Goal: Register for event/course

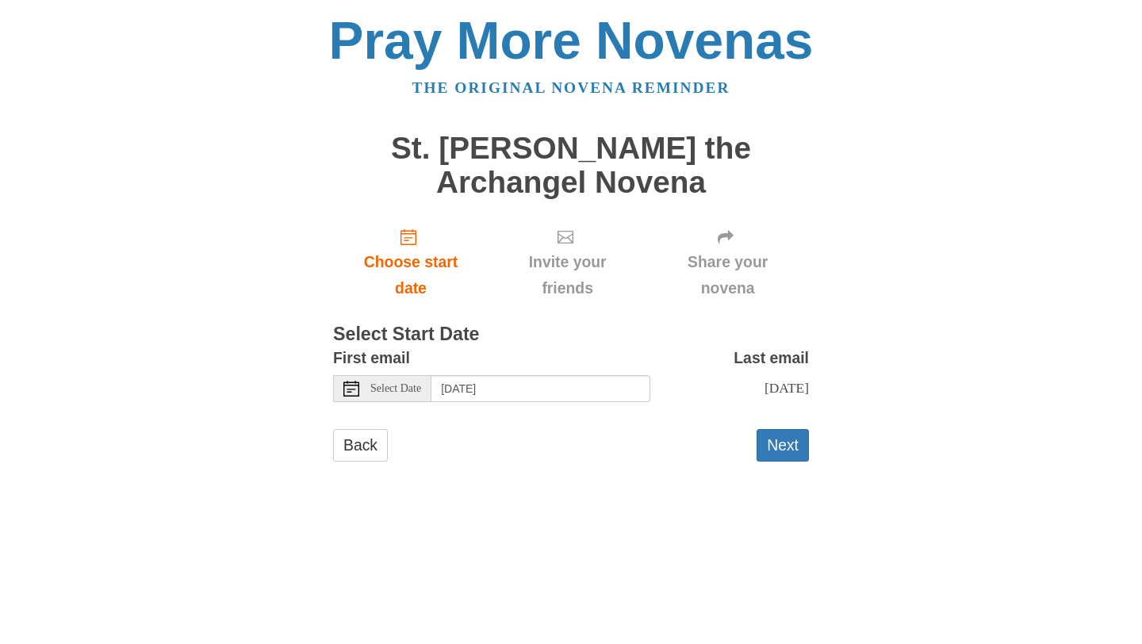
click at [395, 388] on span "Select Date" at bounding box center [395, 388] width 51 height 11
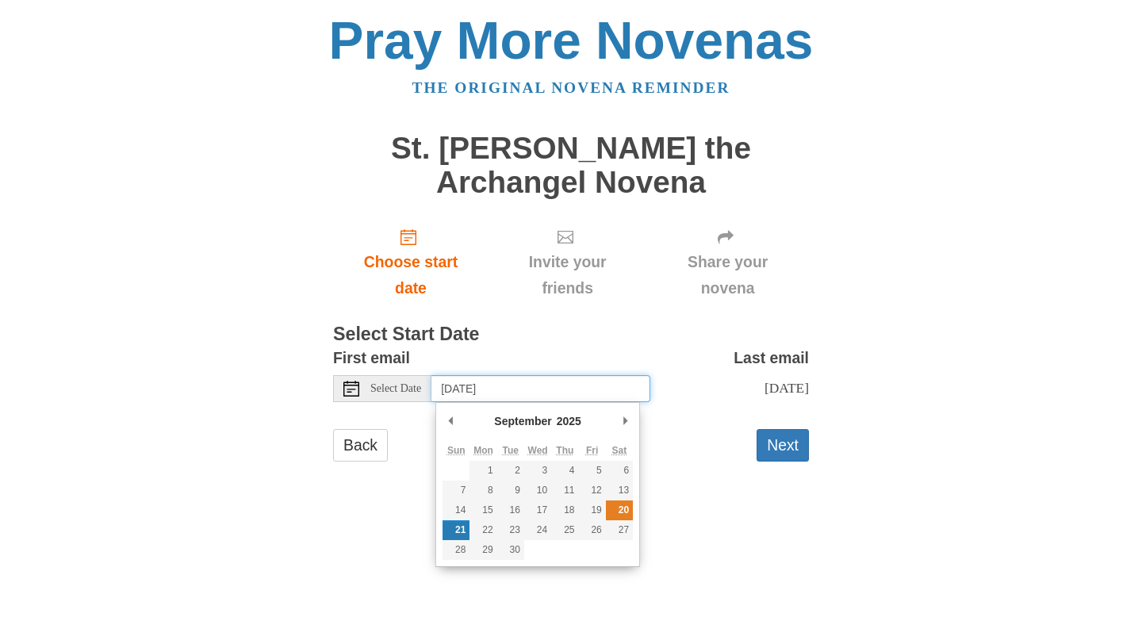
type input "[DATE]"
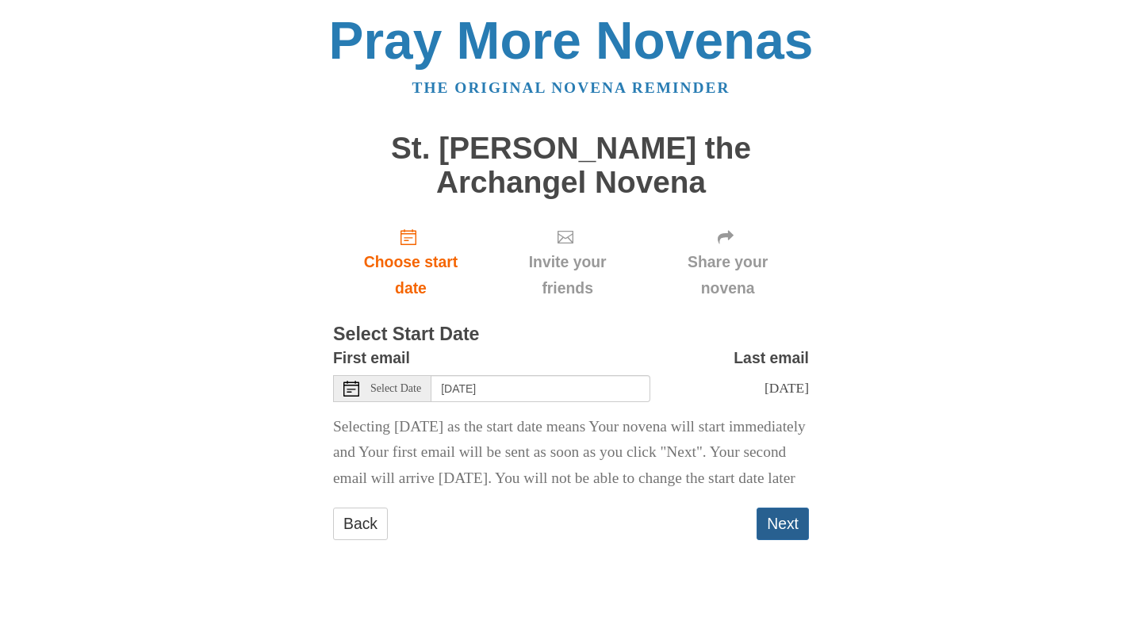
click at [796, 540] on button "Next" at bounding box center [782, 523] width 52 height 33
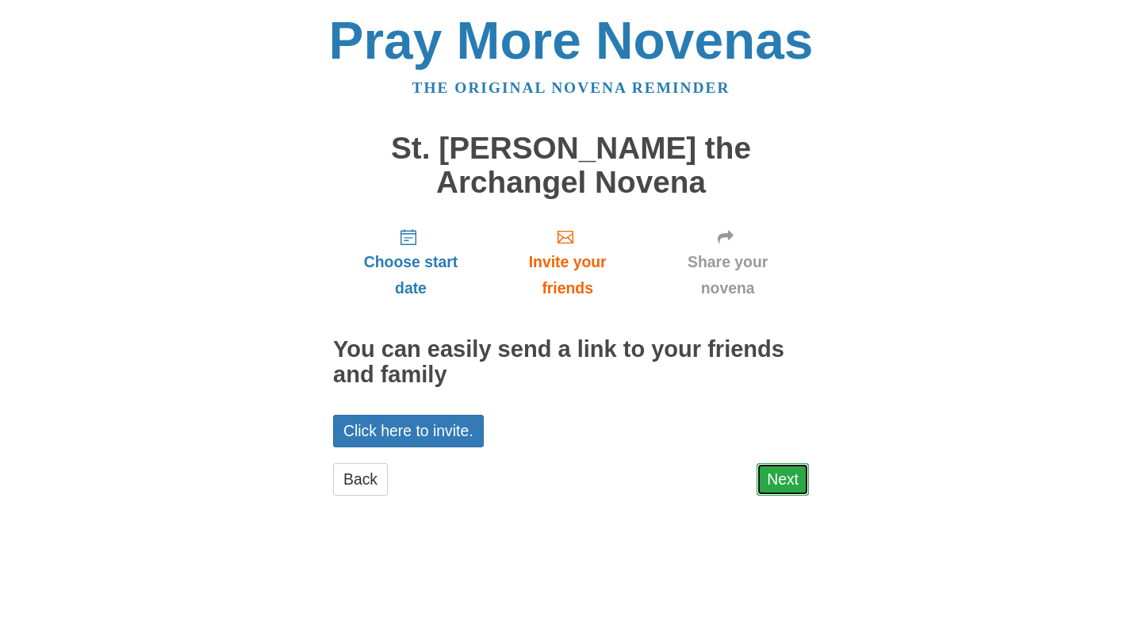
click at [792, 481] on link "Next" at bounding box center [782, 479] width 52 height 33
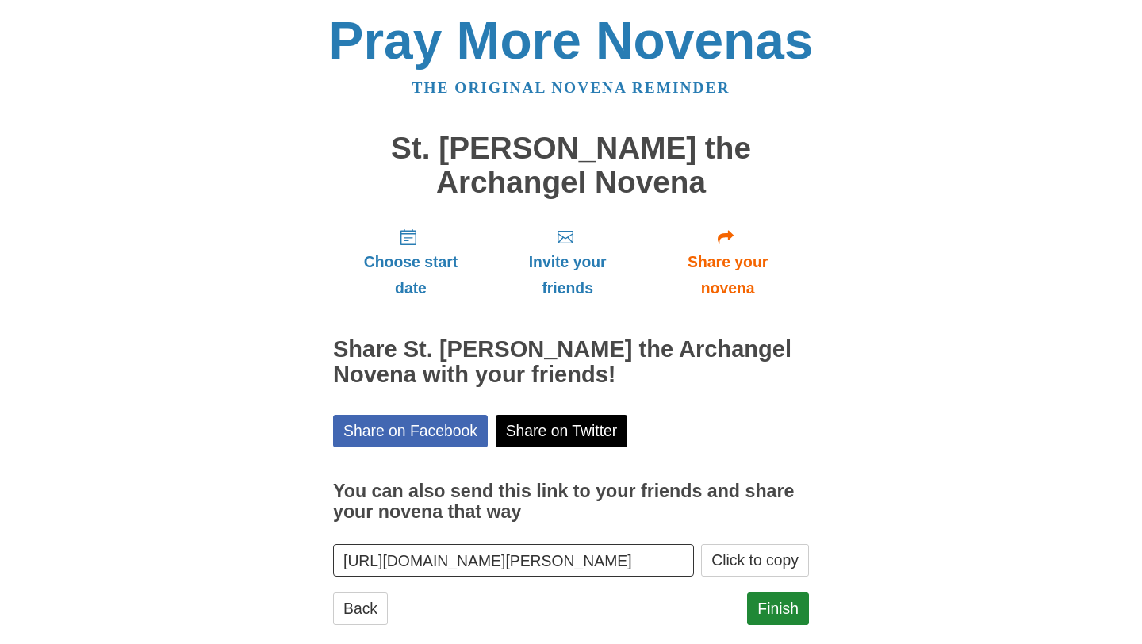
scroll to position [27, 0]
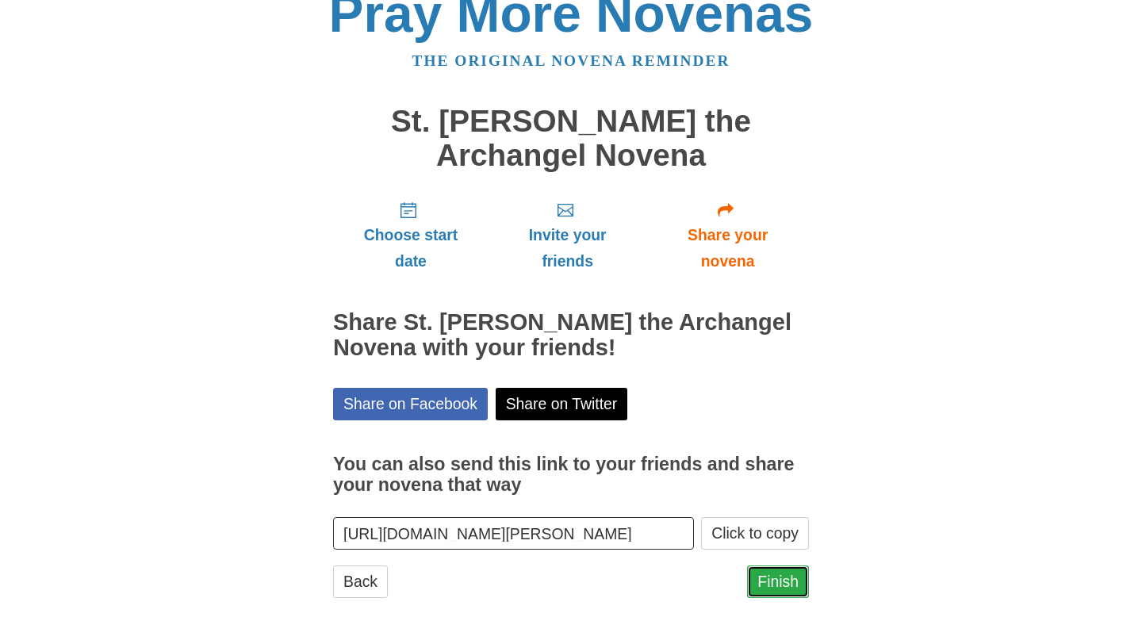
click at [780, 590] on link "Finish" at bounding box center [778, 581] width 62 height 33
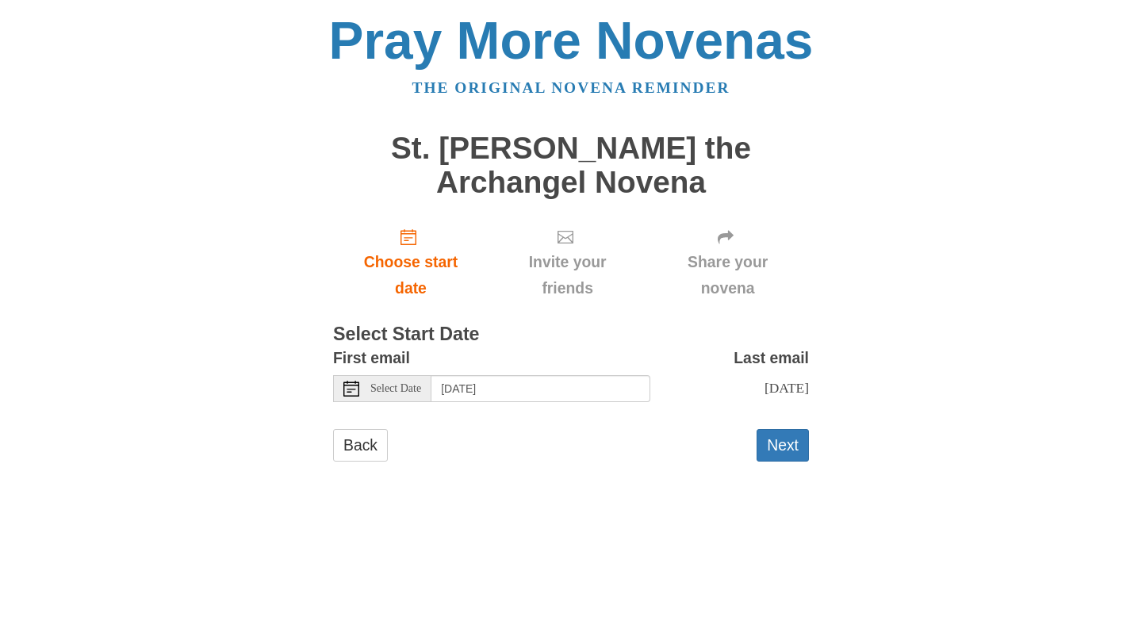
click at [381, 392] on span "Select Date" at bounding box center [395, 388] width 51 height 11
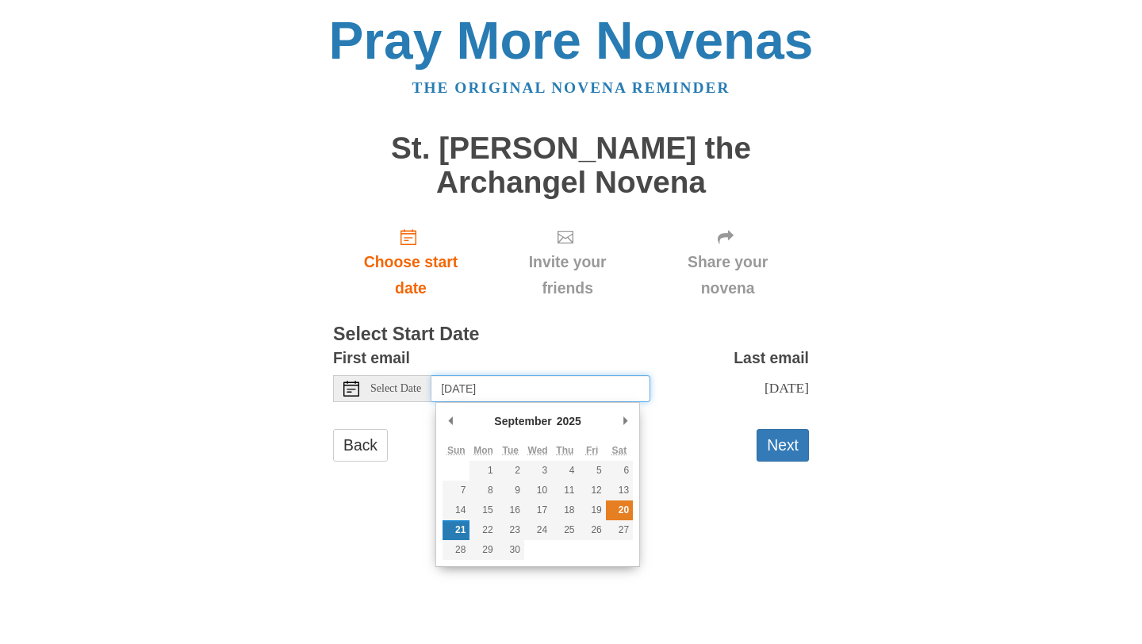
type input "[DATE]"
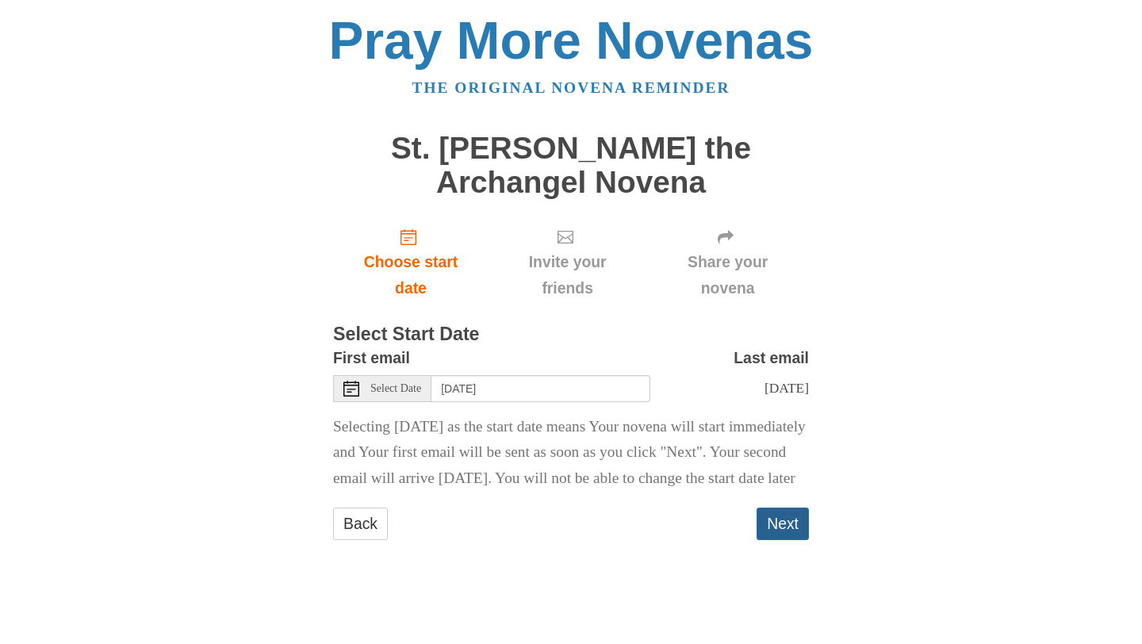
click at [779, 540] on button "Next" at bounding box center [782, 523] width 52 height 33
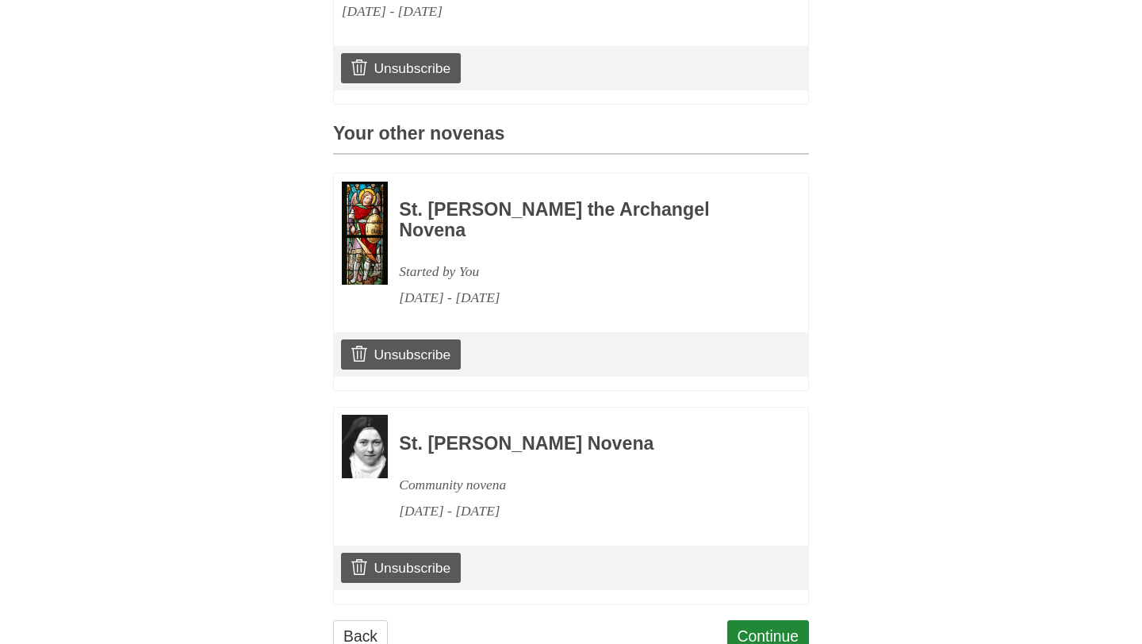
scroll to position [653, 0]
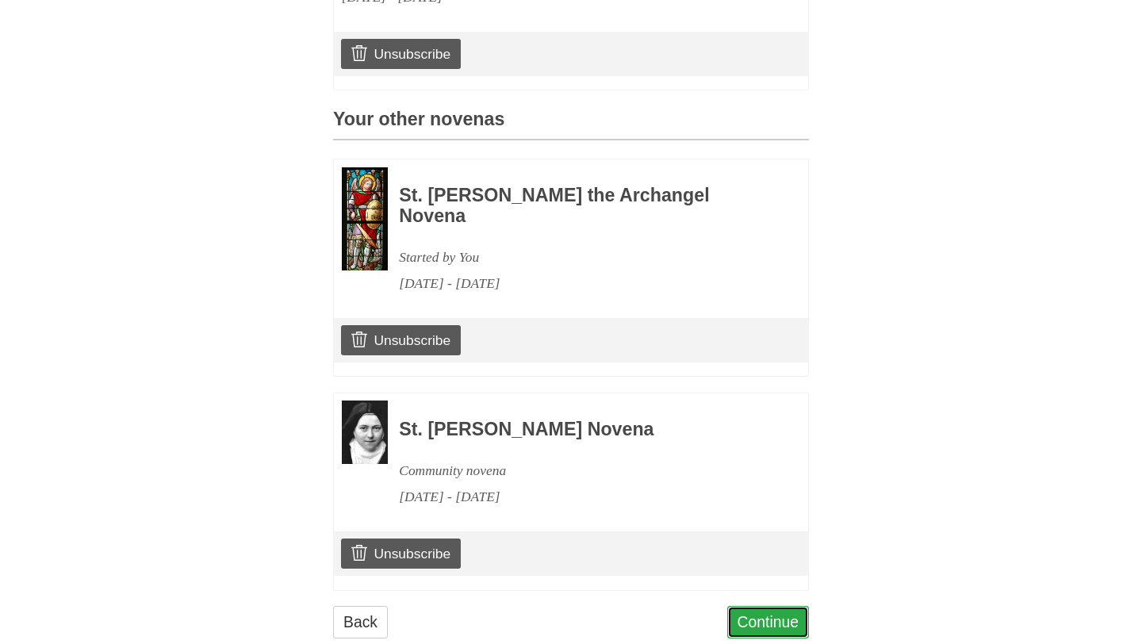
click at [773, 606] on link "Continue" at bounding box center [768, 622] width 82 height 33
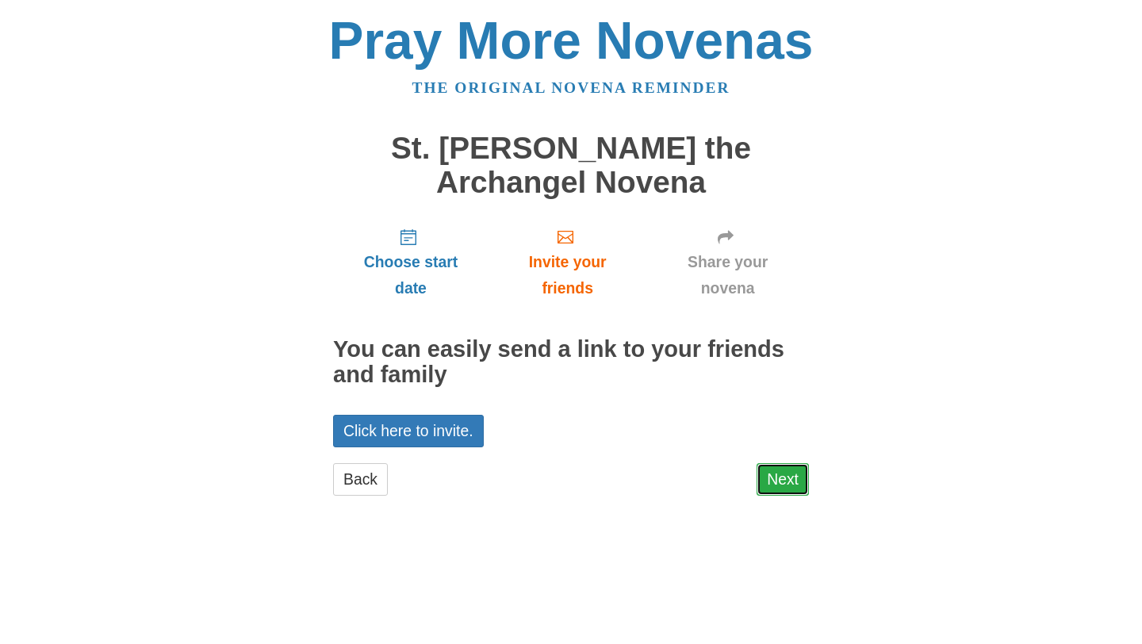
click at [790, 480] on link "Next" at bounding box center [782, 479] width 52 height 33
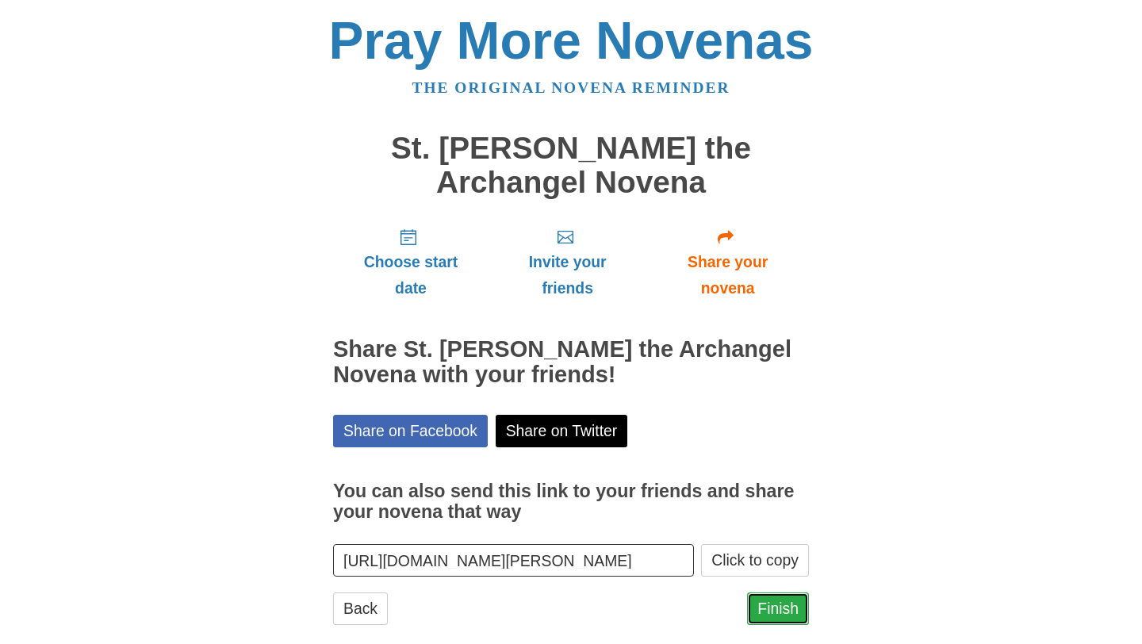
click at [776, 617] on link "Finish" at bounding box center [778, 608] width 62 height 33
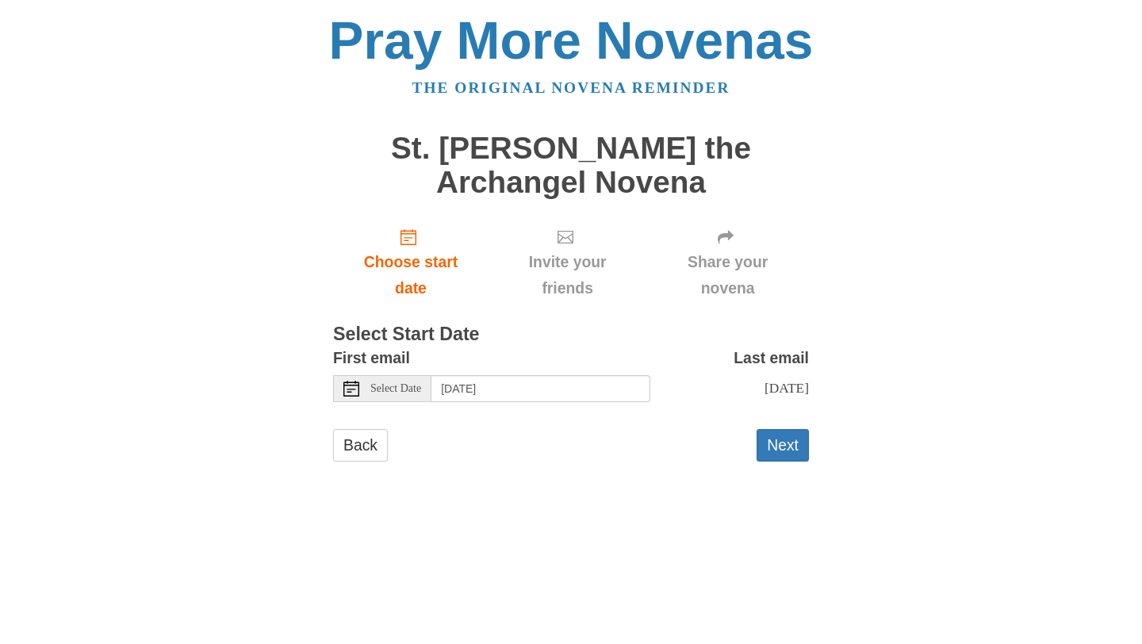
click at [356, 383] on icon at bounding box center [351, 389] width 16 height 16
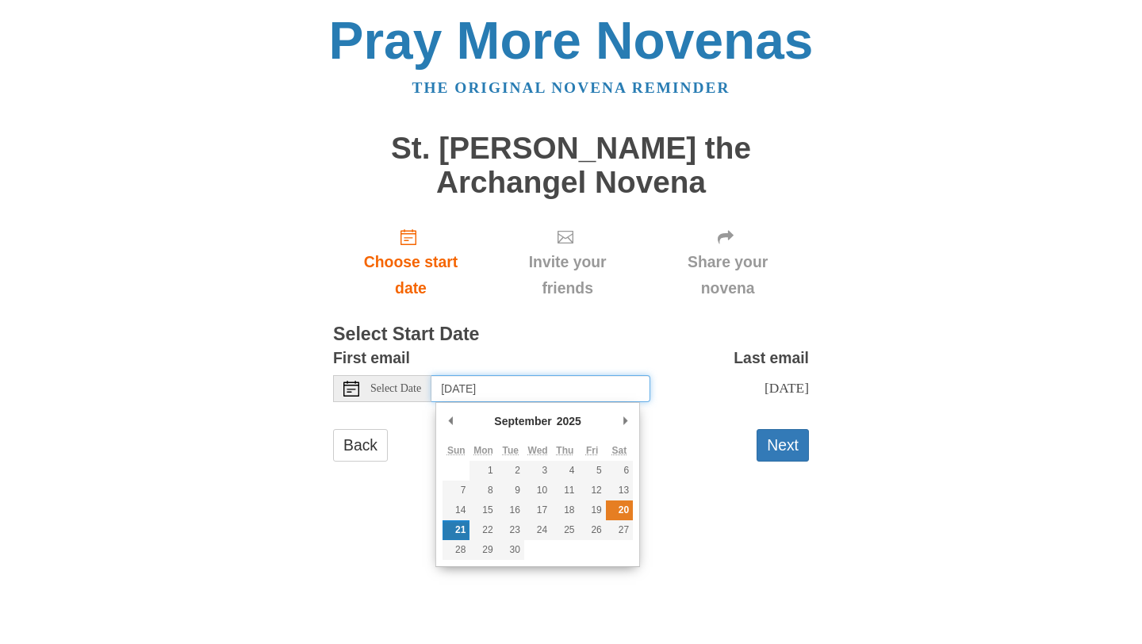
type input "Saturday, September 20th"
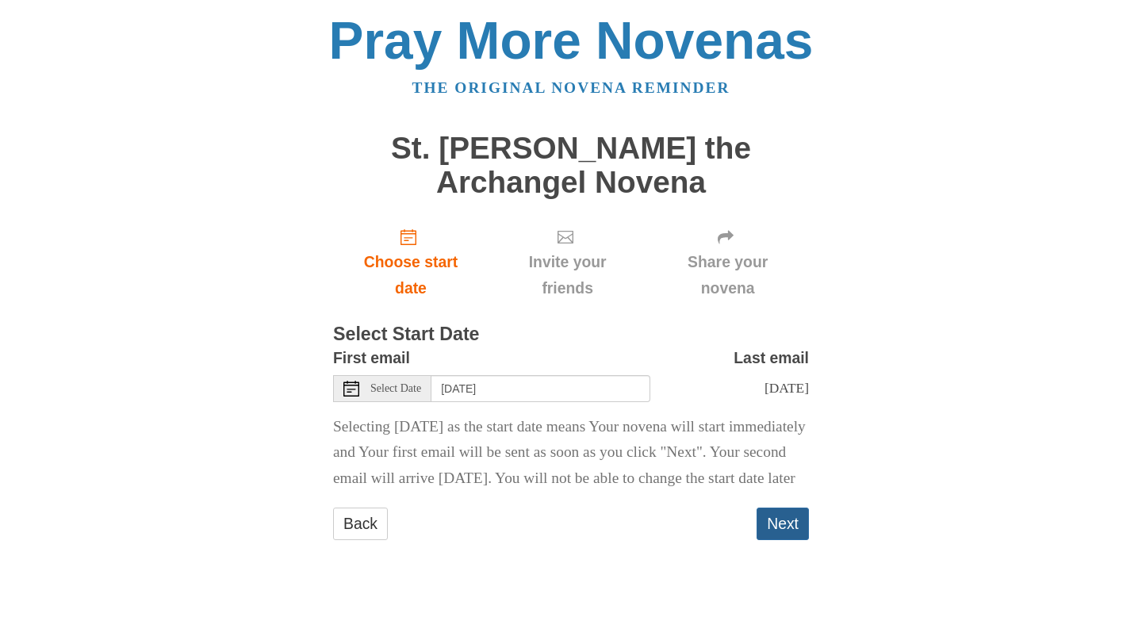
click at [786, 540] on button "Next" at bounding box center [782, 523] width 52 height 33
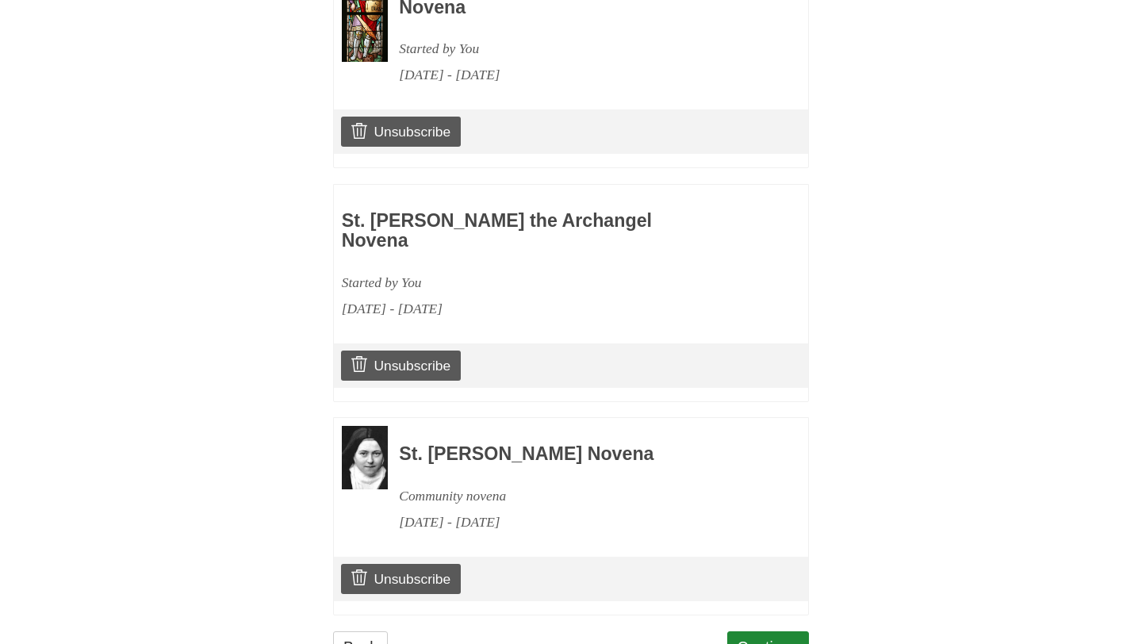
scroll to position [866, 0]
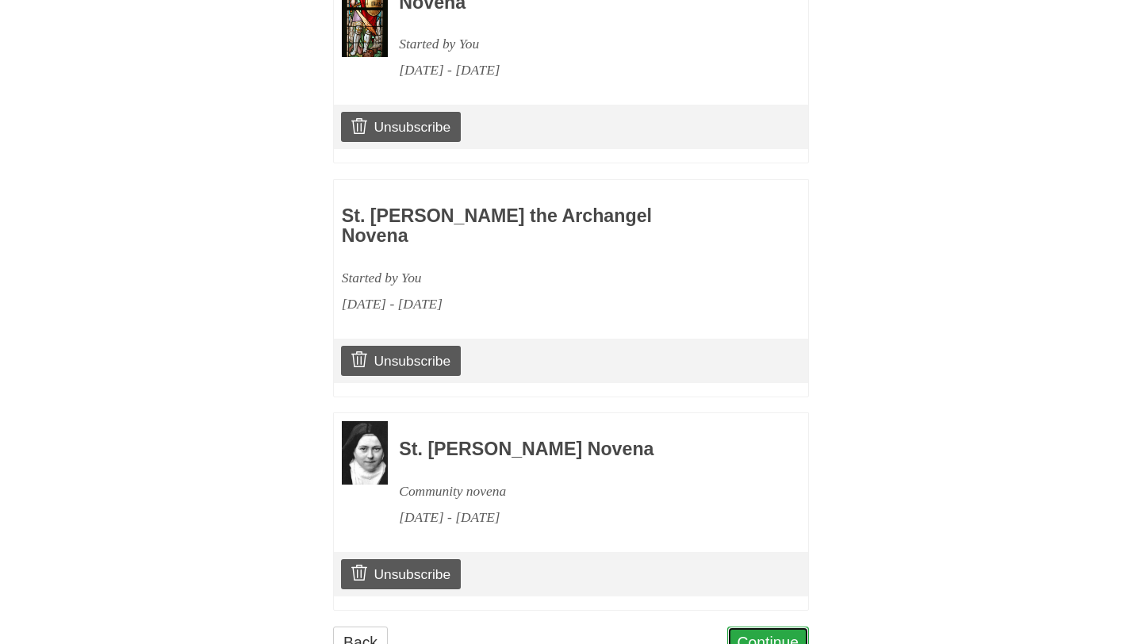
click at [771, 626] on link "Continue" at bounding box center [768, 642] width 82 height 33
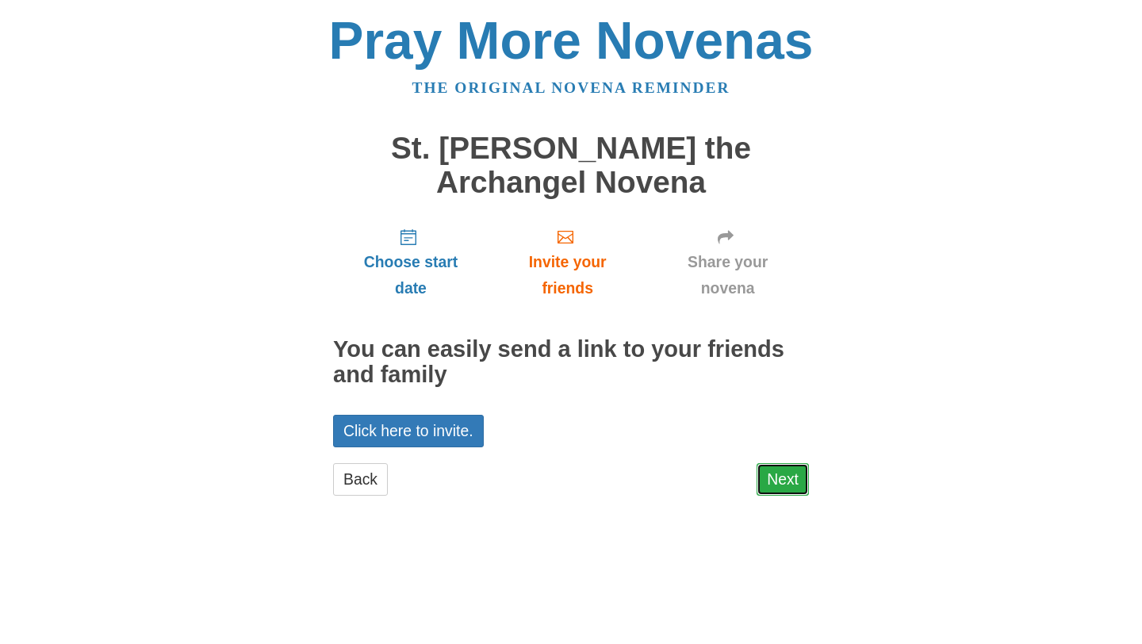
click at [792, 474] on link "Next" at bounding box center [782, 479] width 52 height 33
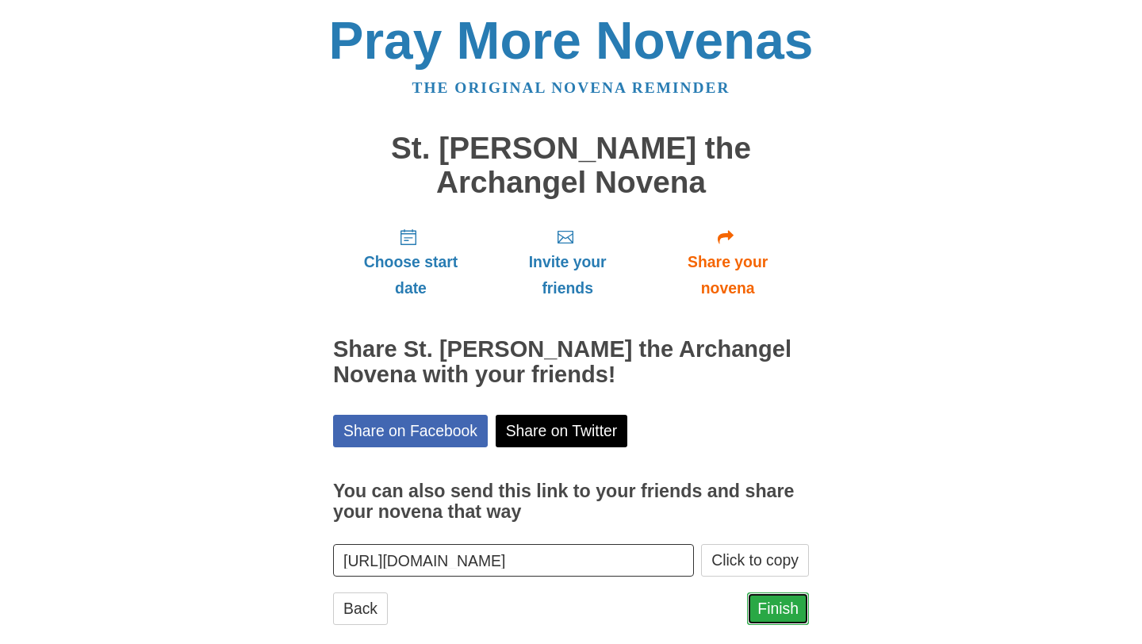
click at [776, 617] on link "Finish" at bounding box center [778, 608] width 62 height 33
